Goal: Transaction & Acquisition: Purchase product/service

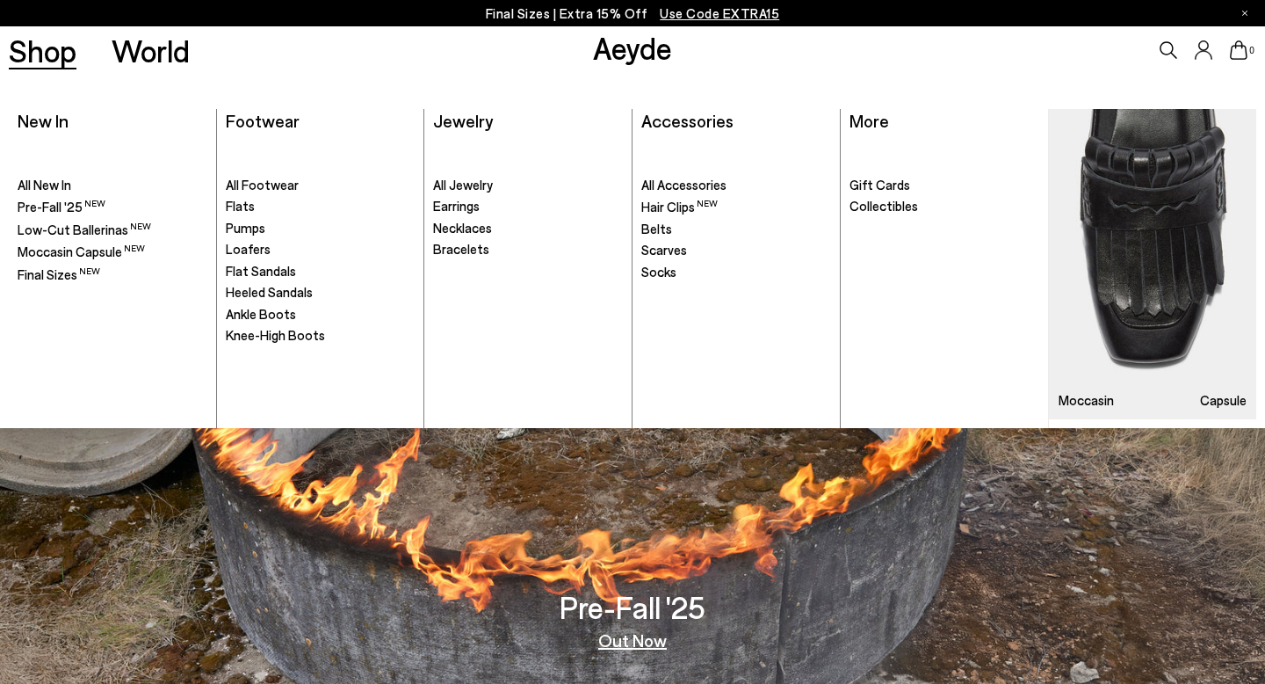
click at [43, 39] on link "Shop" at bounding box center [43, 50] width 68 height 31
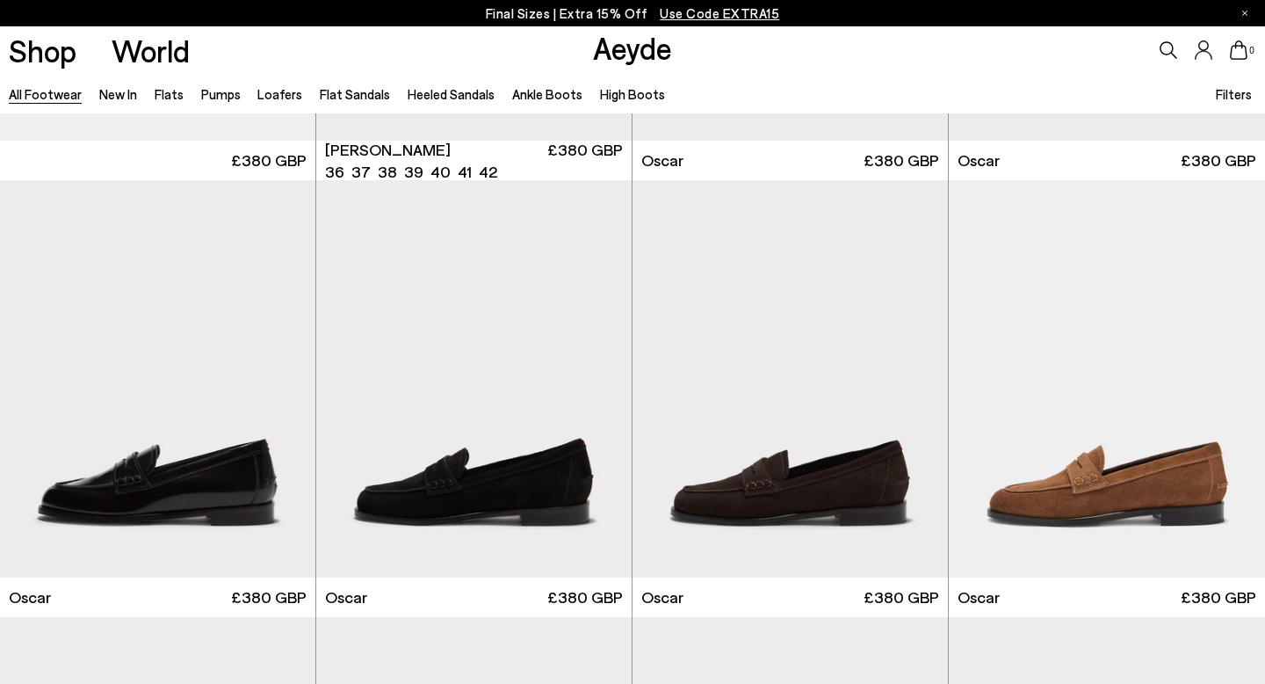
scroll to position [2122, 0]
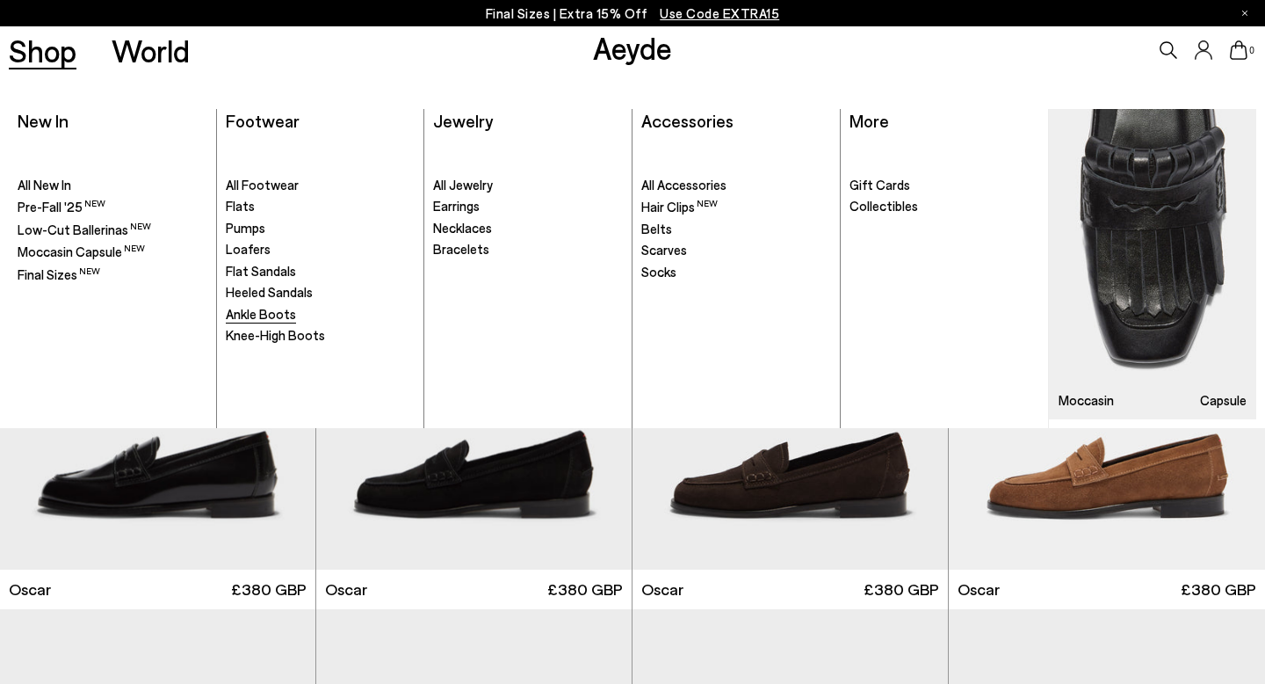
click at [254, 310] on span "Ankle Boots" at bounding box center [261, 314] width 70 height 16
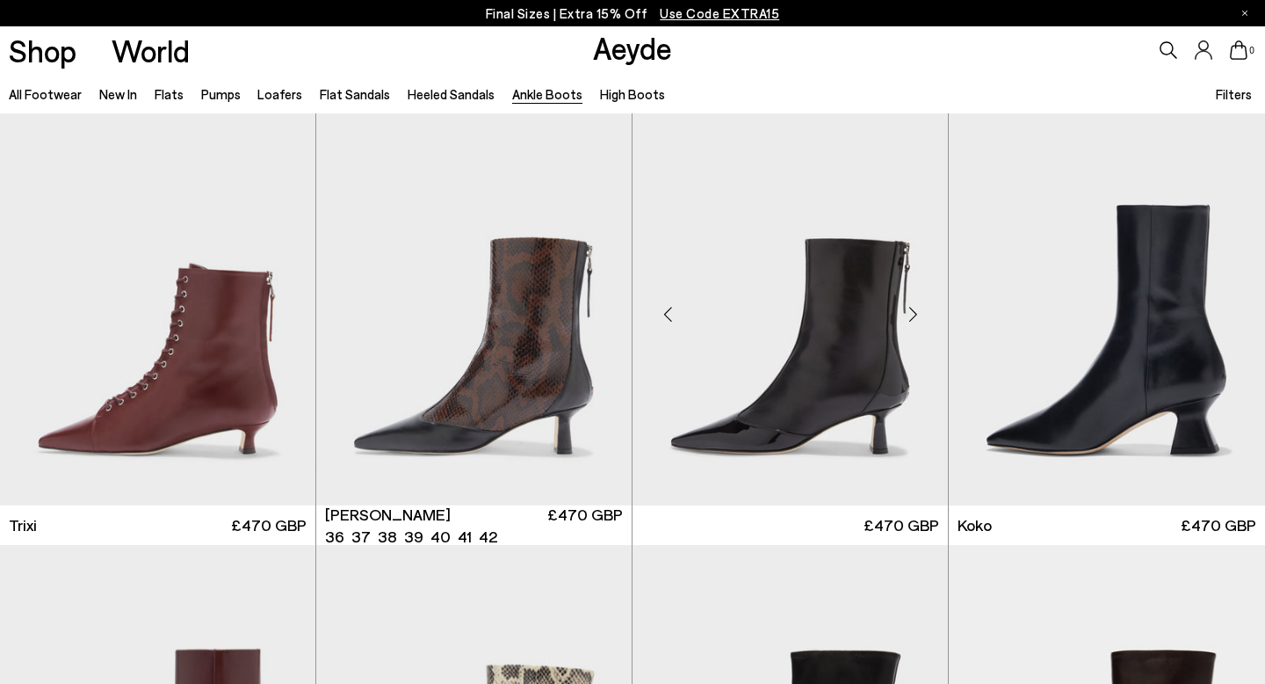
scroll to position [410, 0]
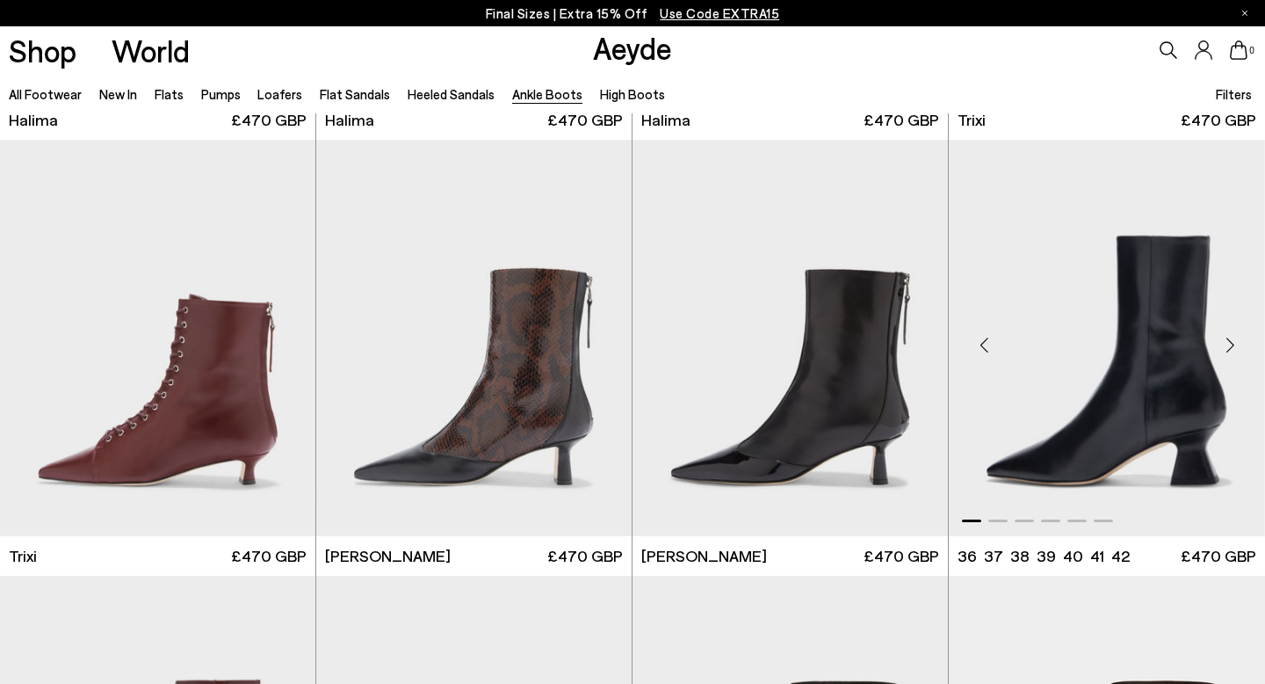
click at [1242, 345] on div "Next slide" at bounding box center [1230, 344] width 53 height 53
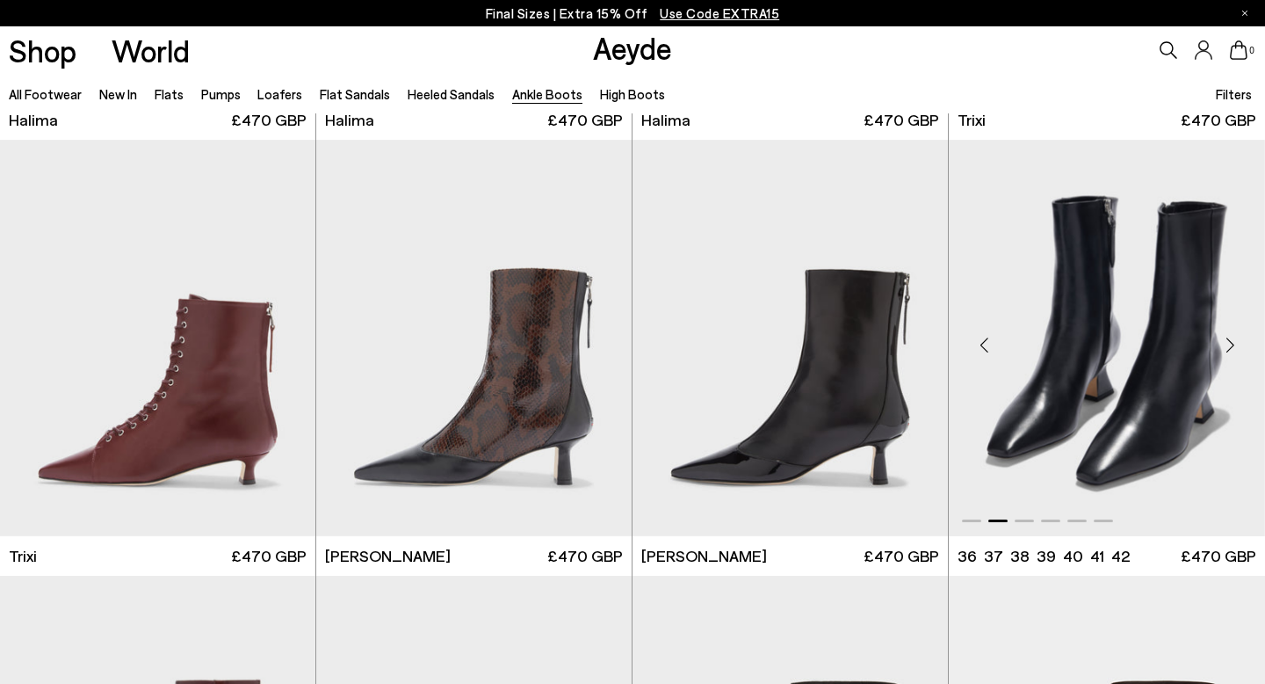
click at [1242, 345] on div "Next slide" at bounding box center [1230, 344] width 53 height 53
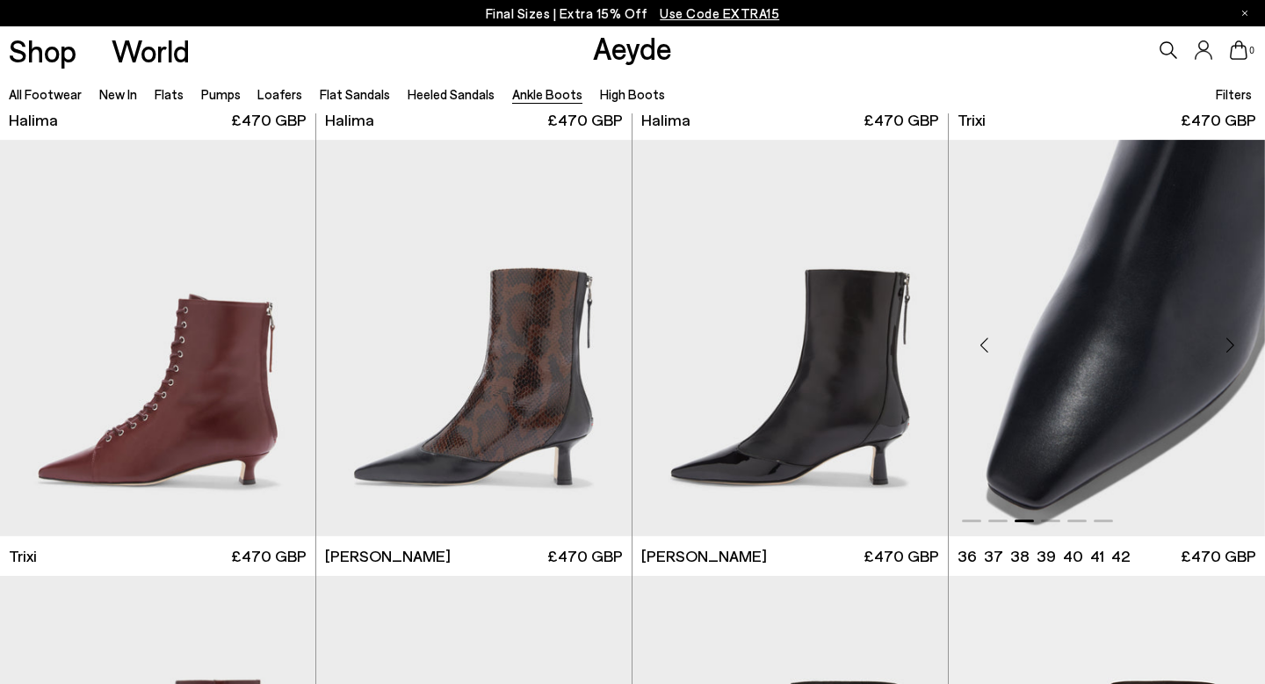
click at [1242, 345] on div "Next slide" at bounding box center [1230, 344] width 53 height 53
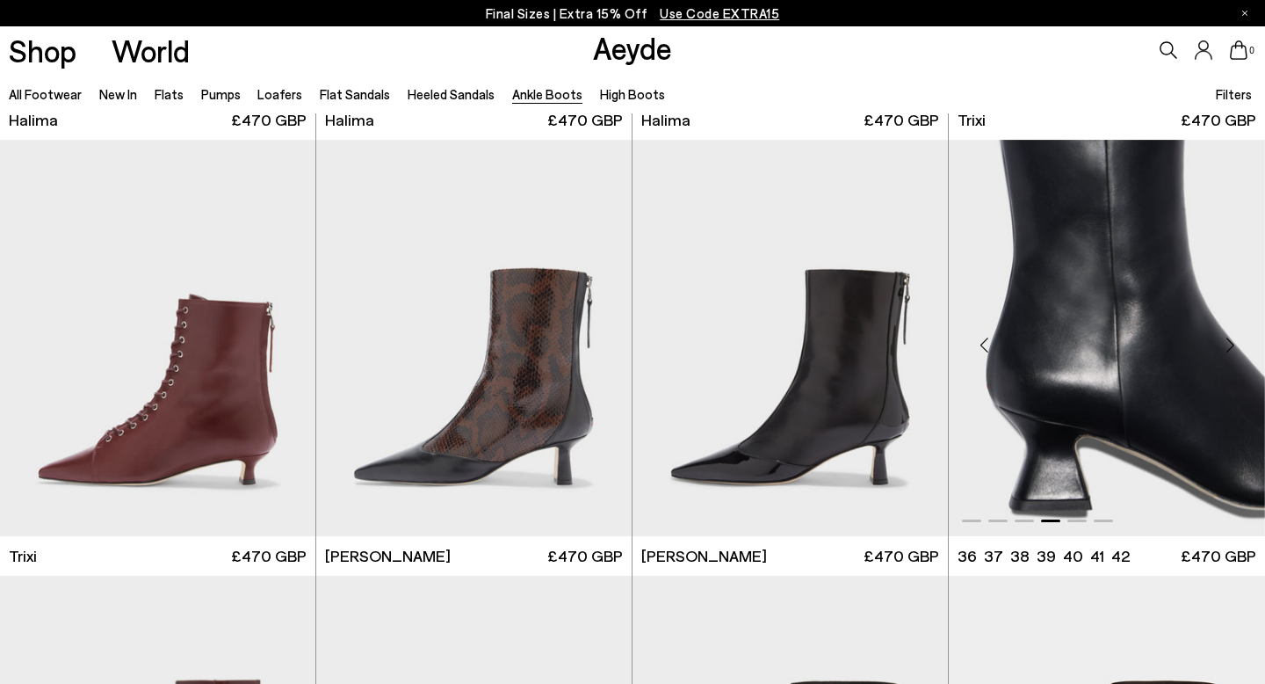
click at [1242, 345] on div "Next slide" at bounding box center [1230, 344] width 53 height 53
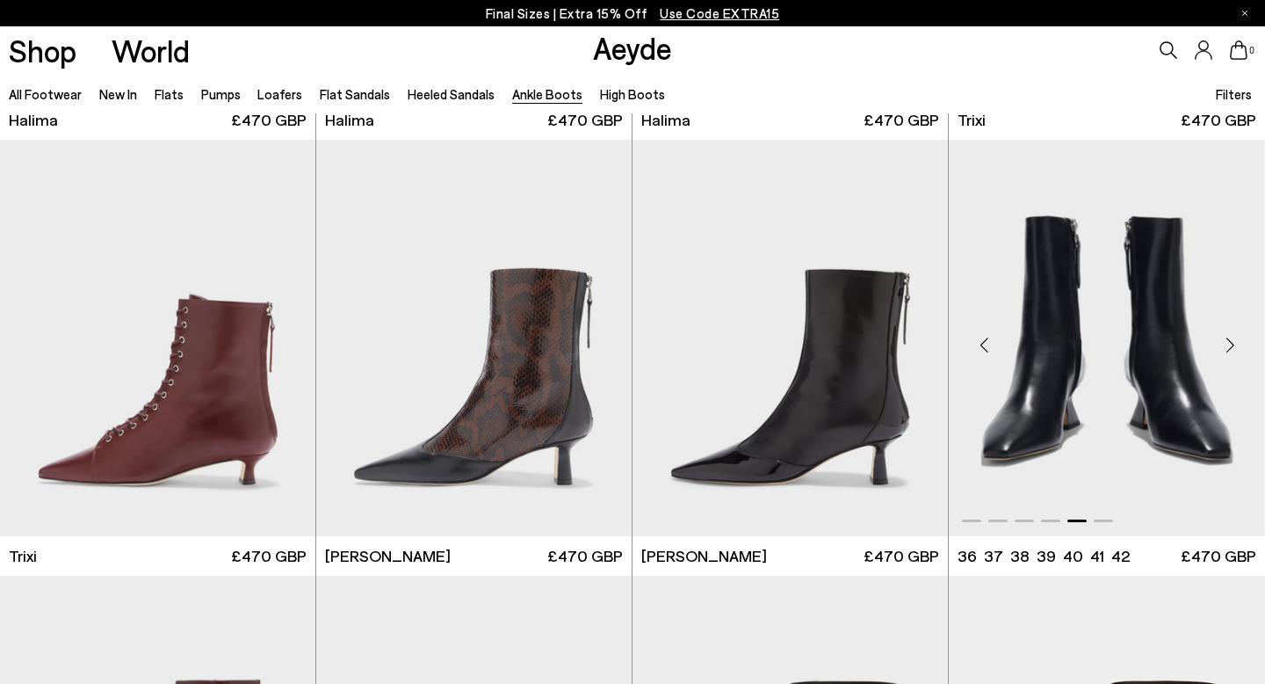
click at [1242, 345] on div "Next slide" at bounding box center [1230, 344] width 53 height 53
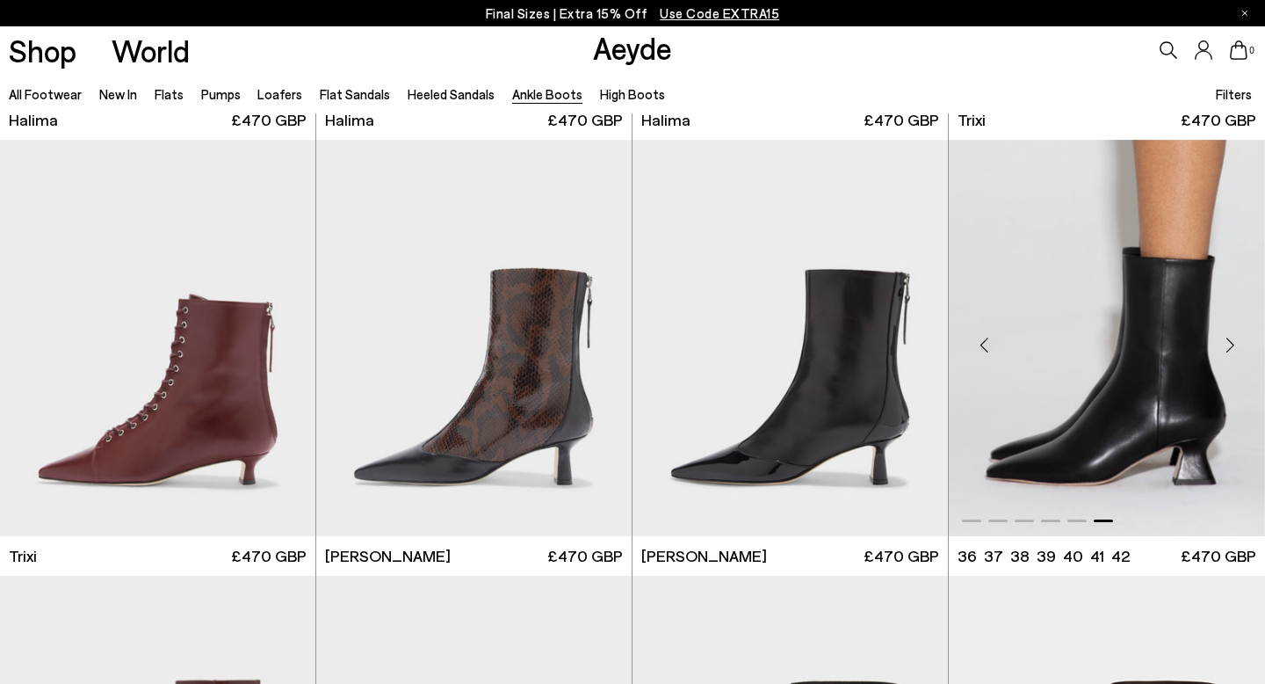
click at [1242, 345] on div "Next slide" at bounding box center [1230, 344] width 53 height 53
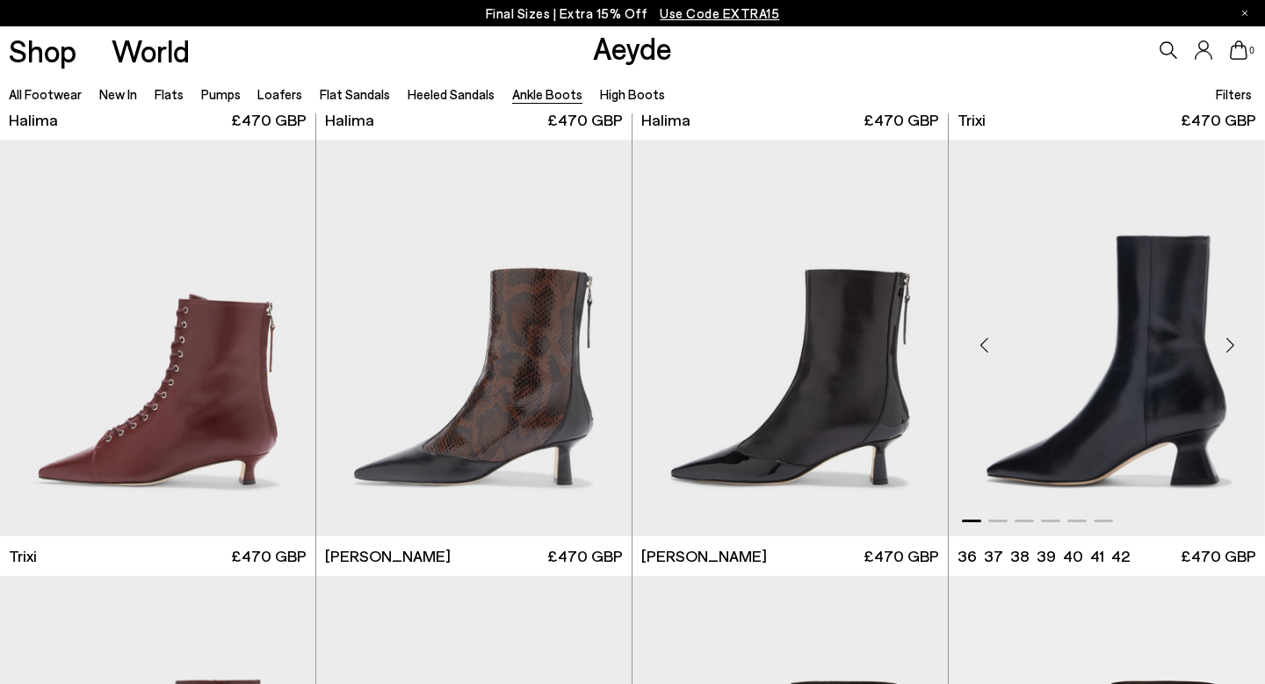
click at [1242, 345] on div "Next slide" at bounding box center [1230, 344] width 53 height 53
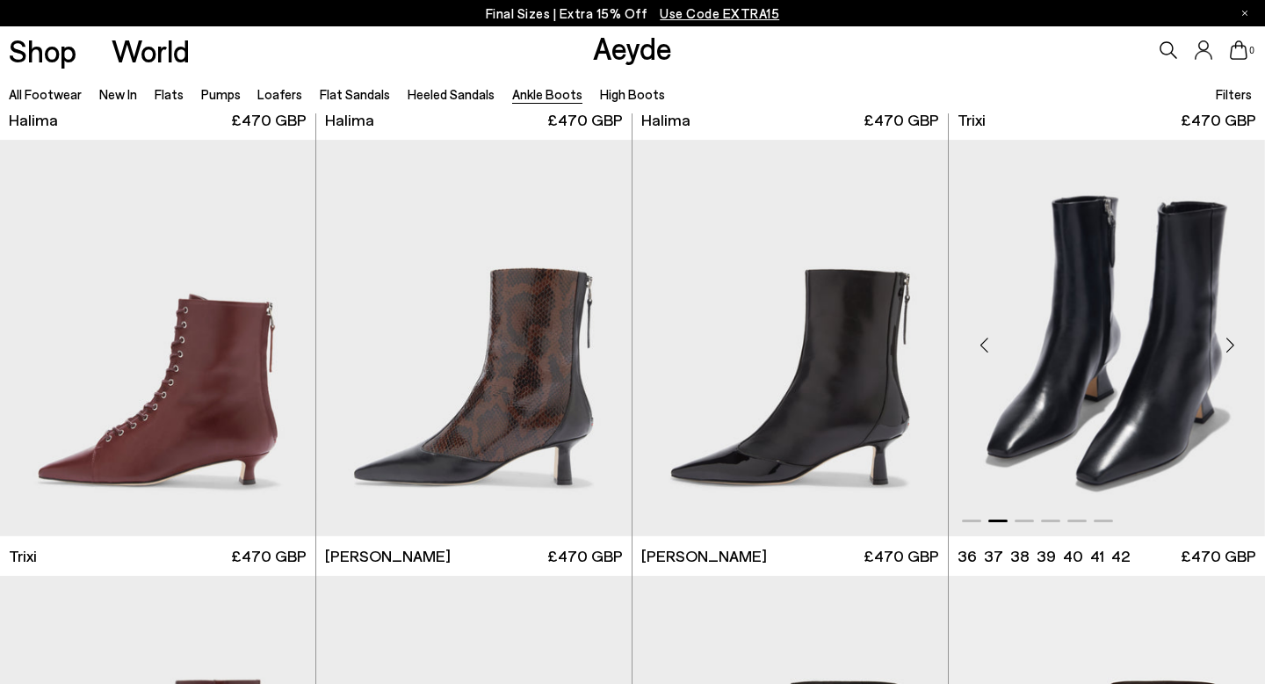
click at [1229, 344] on div "Next slide" at bounding box center [1230, 344] width 53 height 53
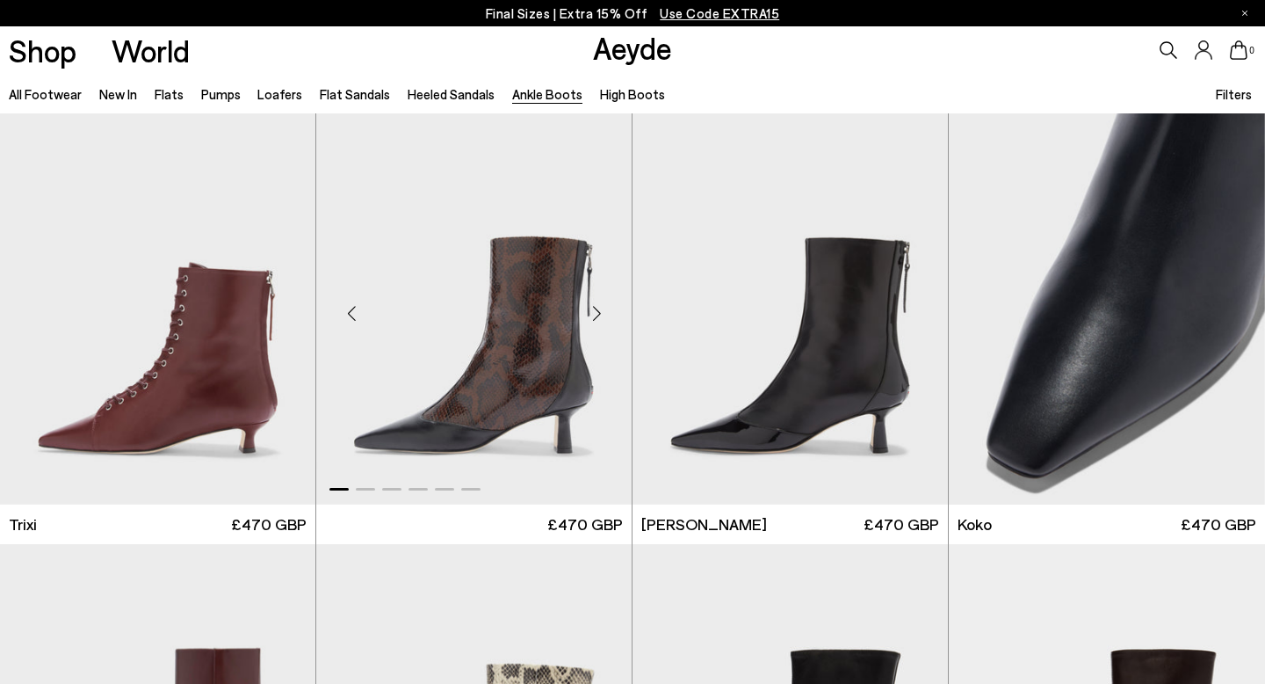
scroll to position [406, 0]
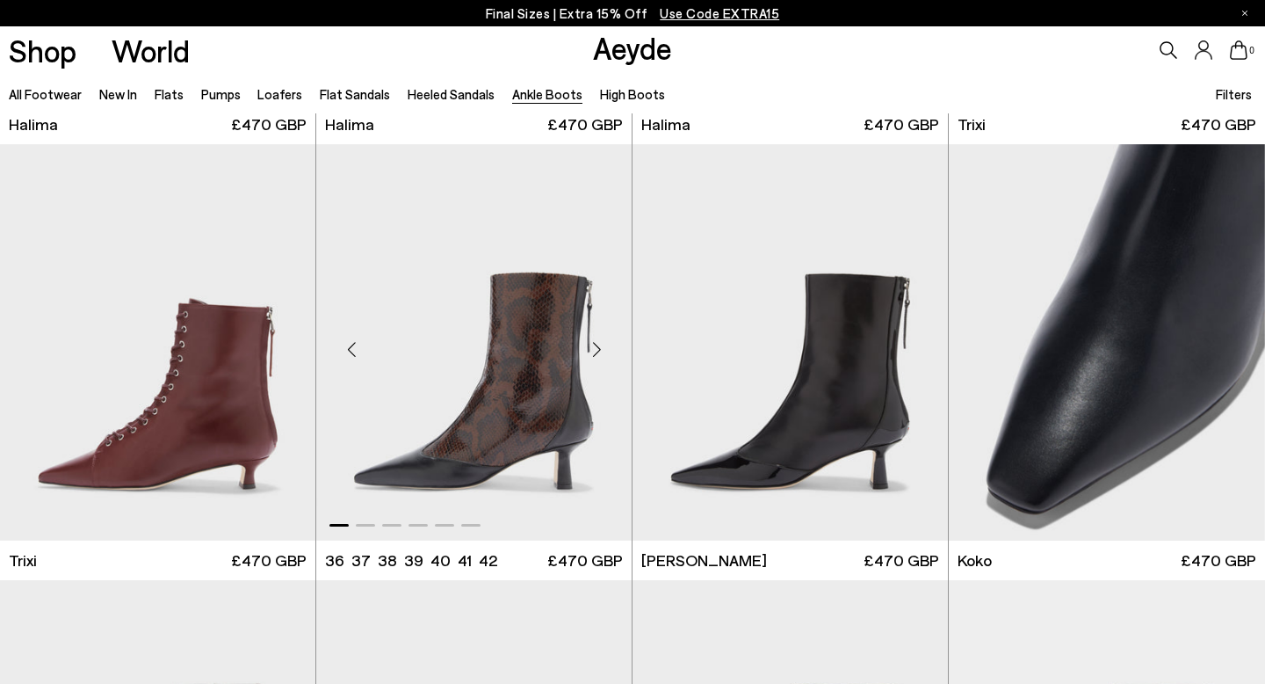
click at [597, 344] on div "Next slide" at bounding box center [596, 349] width 53 height 53
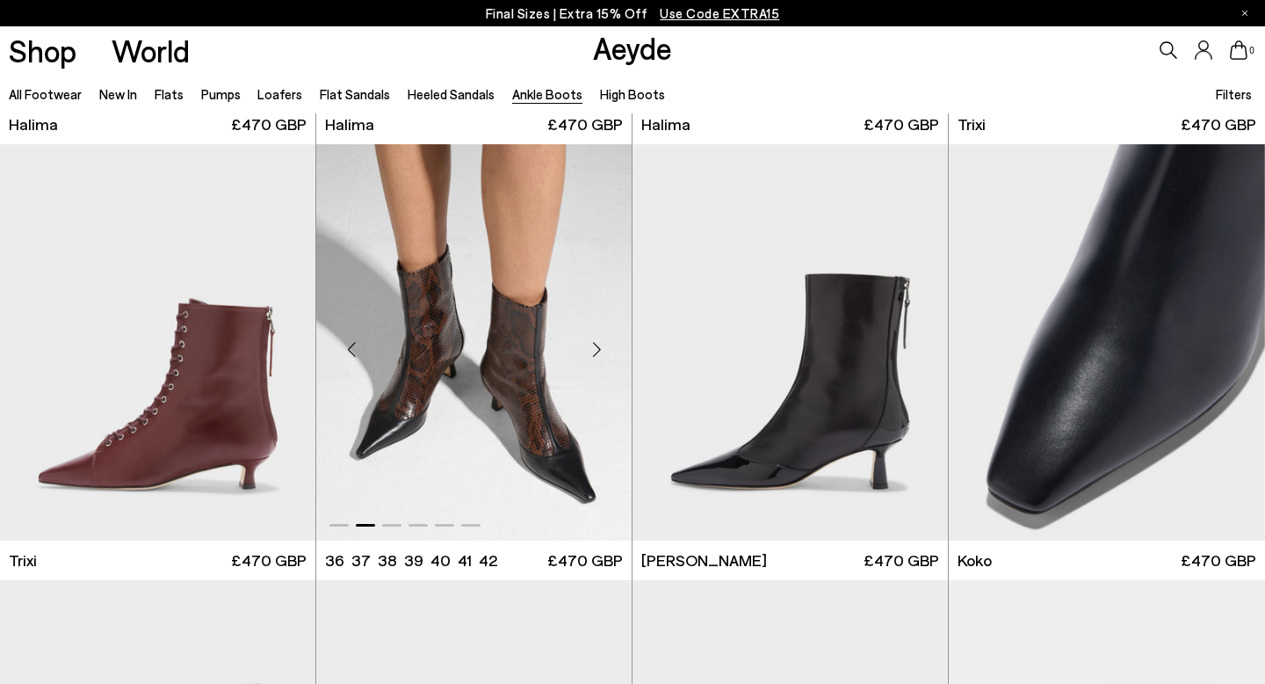
click at [597, 344] on div "Next slide" at bounding box center [596, 349] width 53 height 53
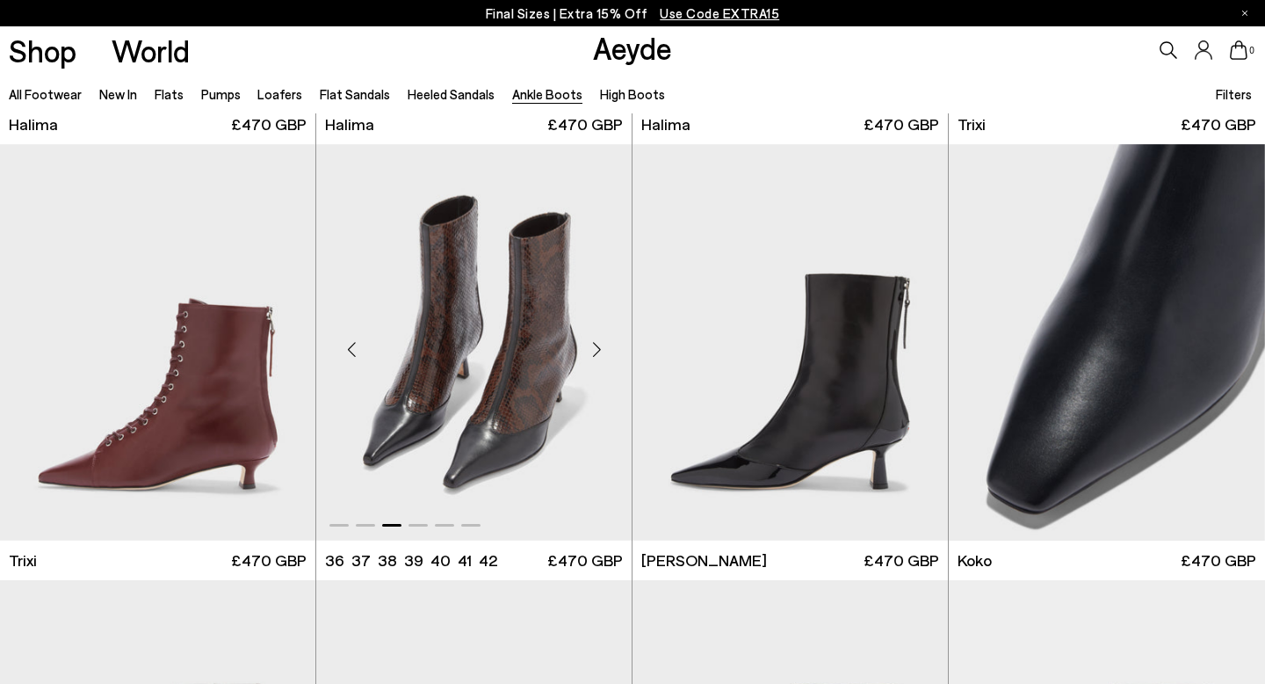
click at [596, 344] on div "Next slide" at bounding box center [596, 349] width 53 height 53
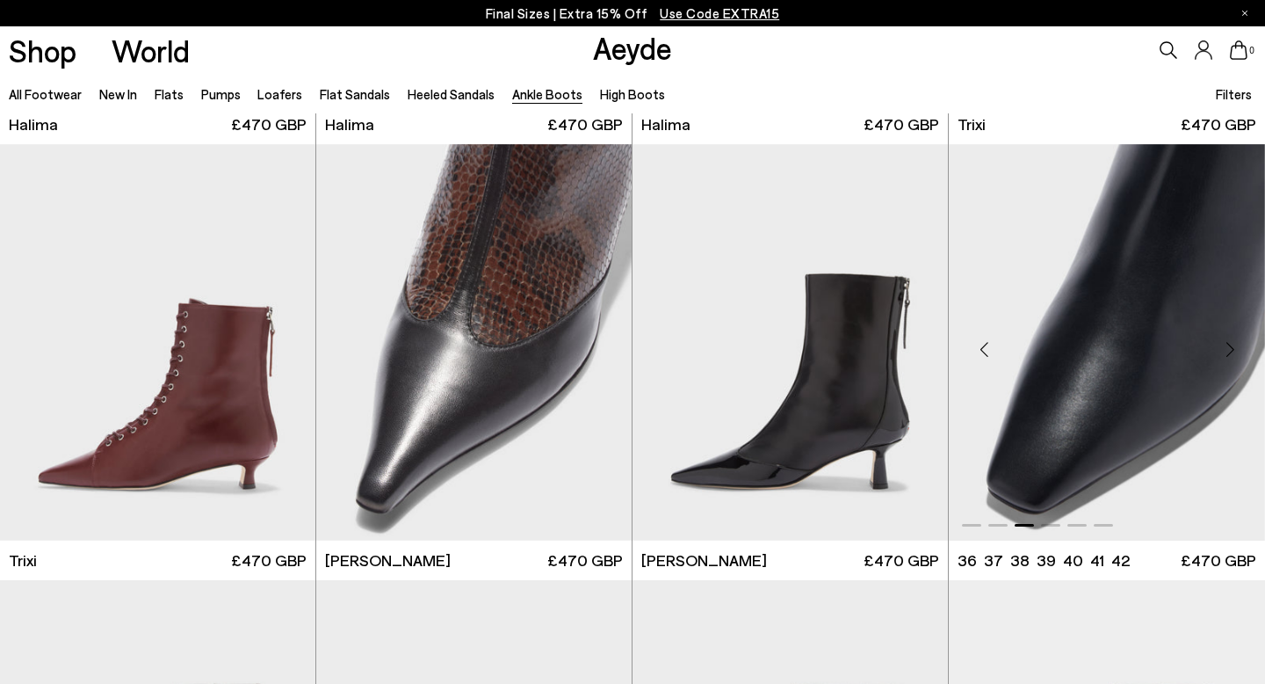
click at [1219, 360] on div "Next slide" at bounding box center [1230, 349] width 53 height 53
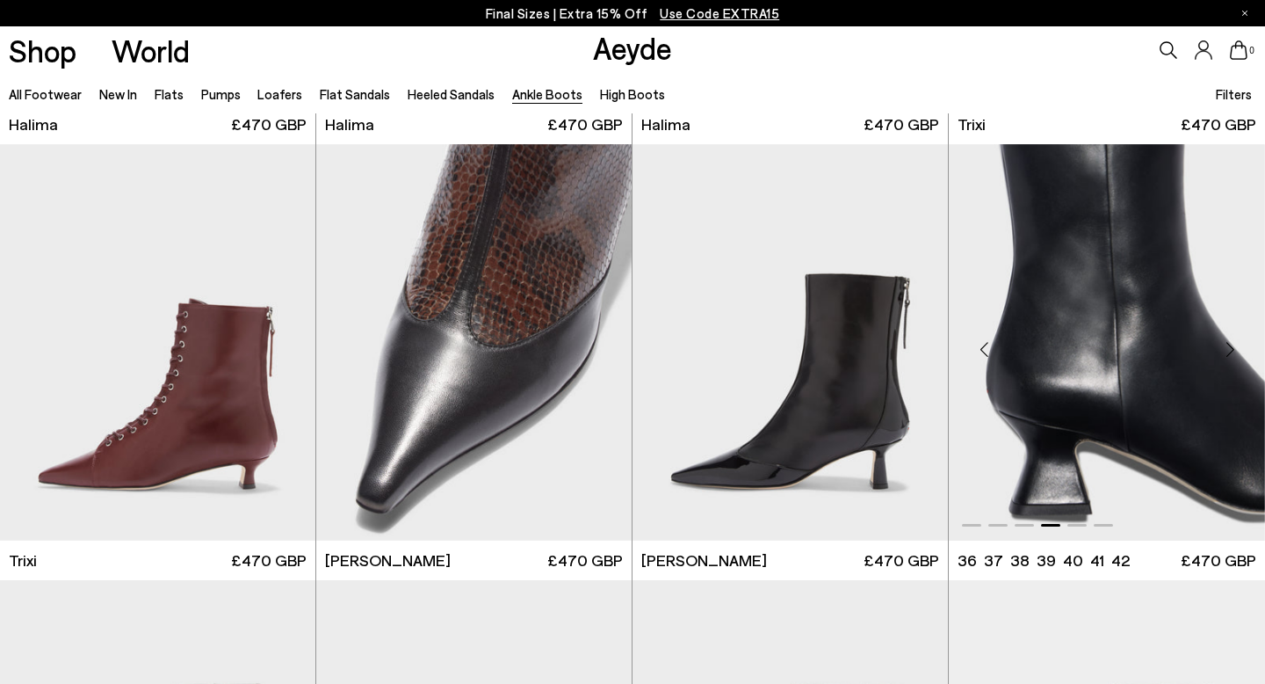
click at [1219, 360] on div "Next slide" at bounding box center [1230, 349] width 53 height 53
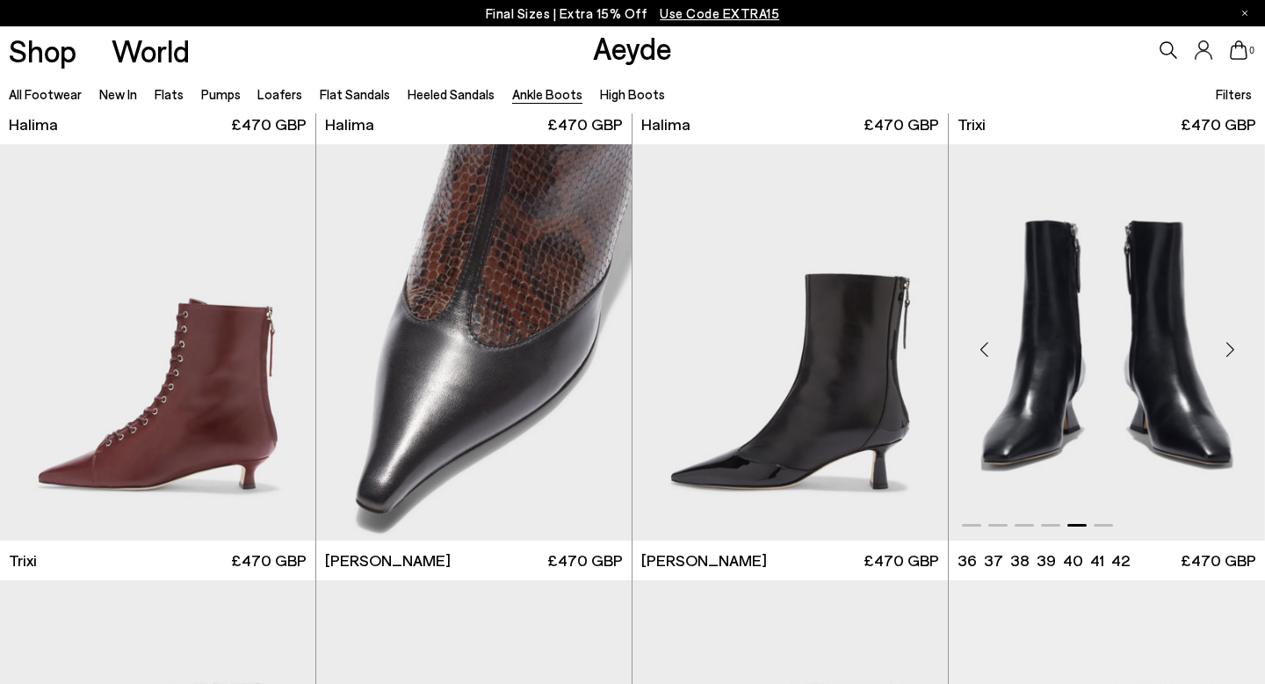
click at [1219, 359] on div "Next slide" at bounding box center [1230, 349] width 53 height 53
